Goal: Go to known website: Go to known website

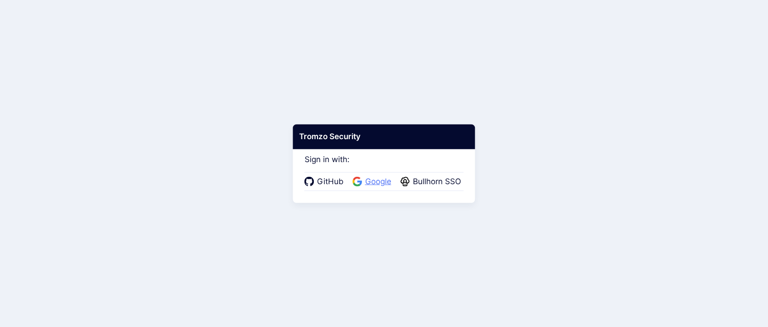
click at [363, 180] on span "Google" at bounding box center [379, 182] width 32 height 12
